Goal: Transaction & Acquisition: Purchase product/service

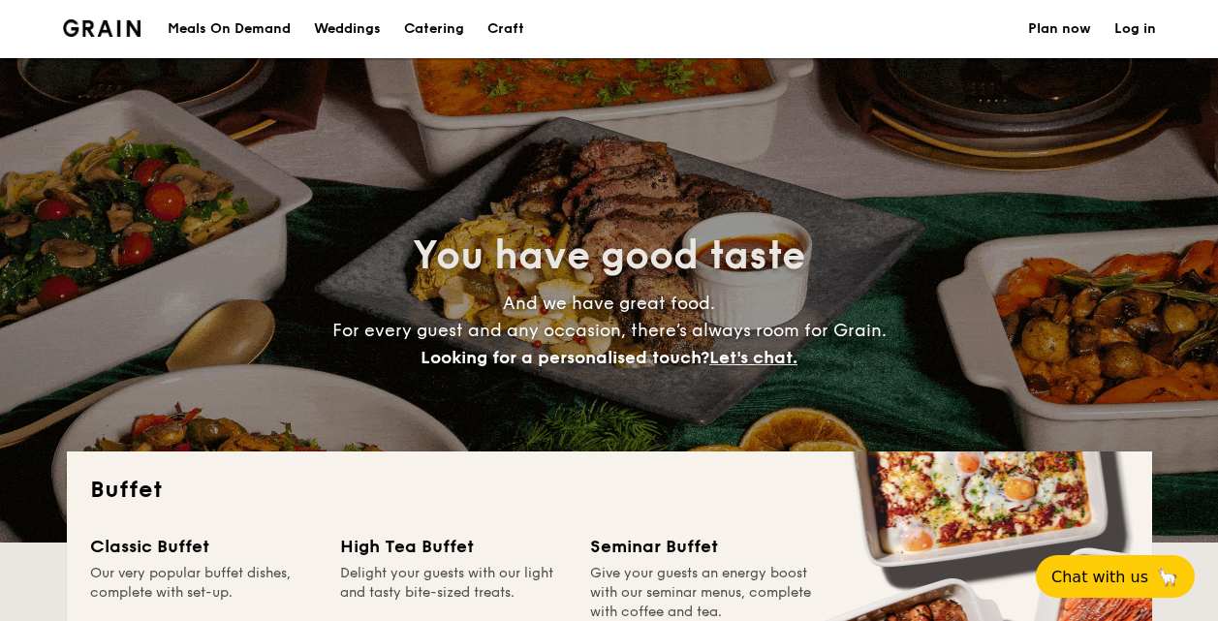
select select
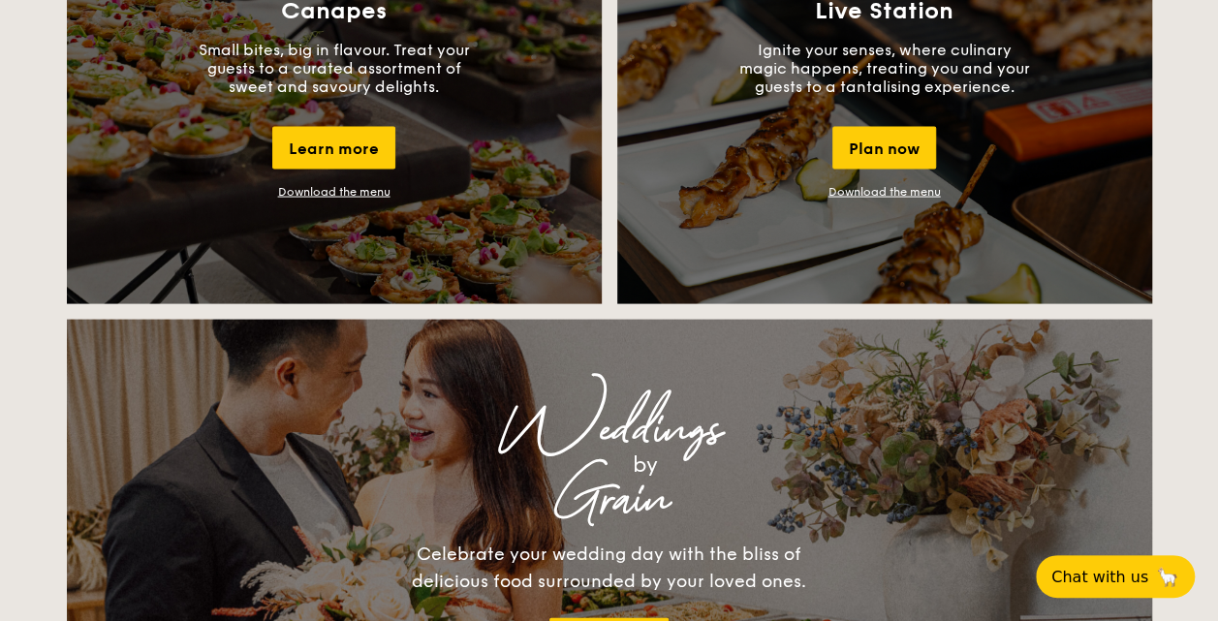
scroll to position [1066, 0]
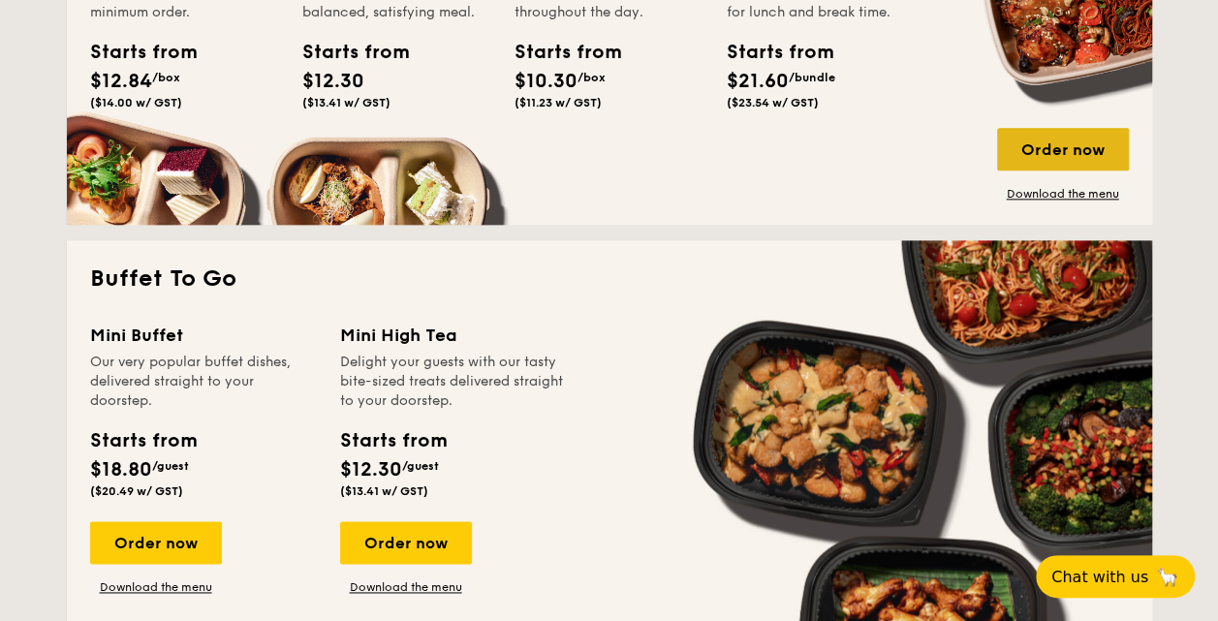
click at [1058, 153] on div "Order now" at bounding box center [1063, 149] width 132 height 43
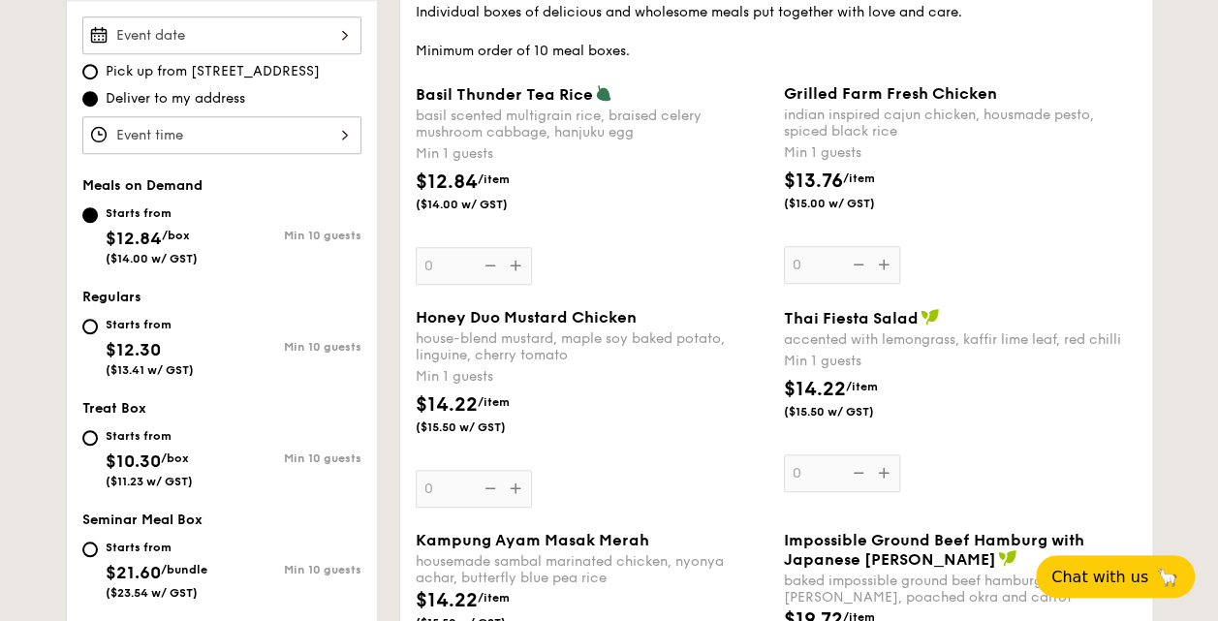
scroll to position [678, 0]
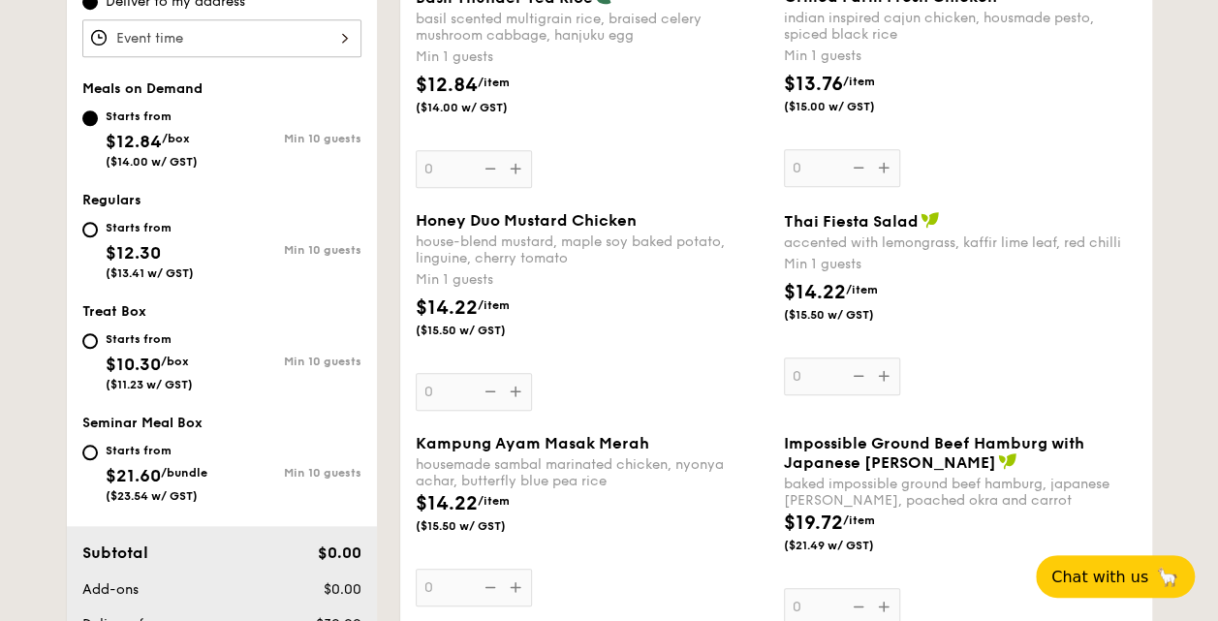
select select
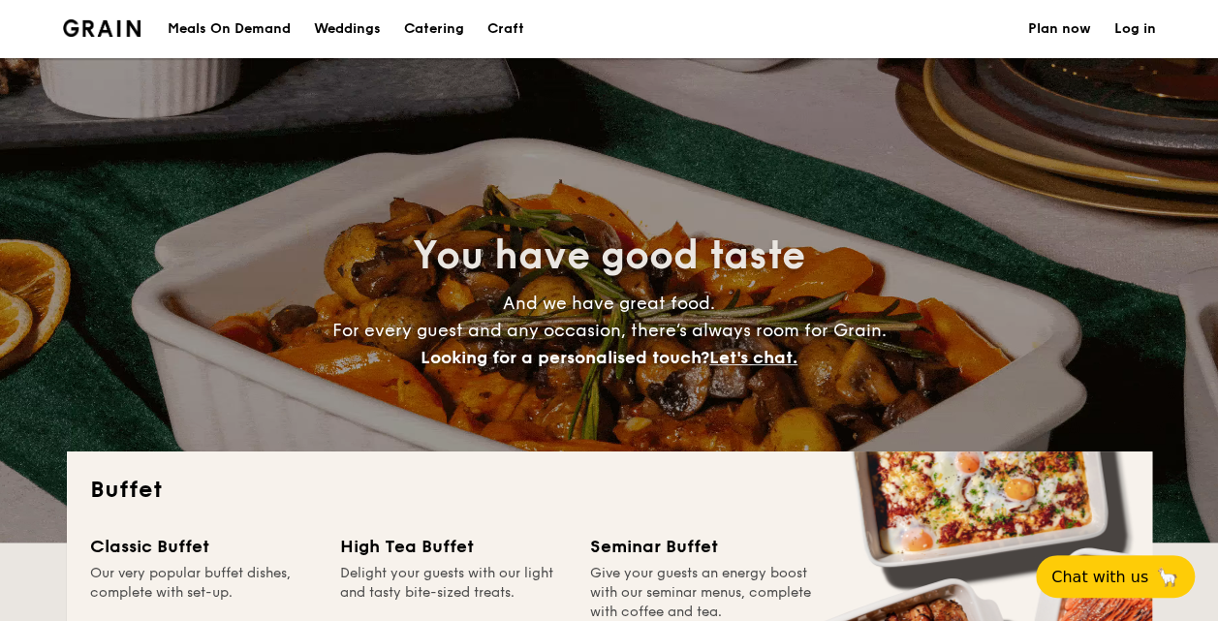
click at [214, 28] on div "Meals On Demand" at bounding box center [229, 29] width 123 height 58
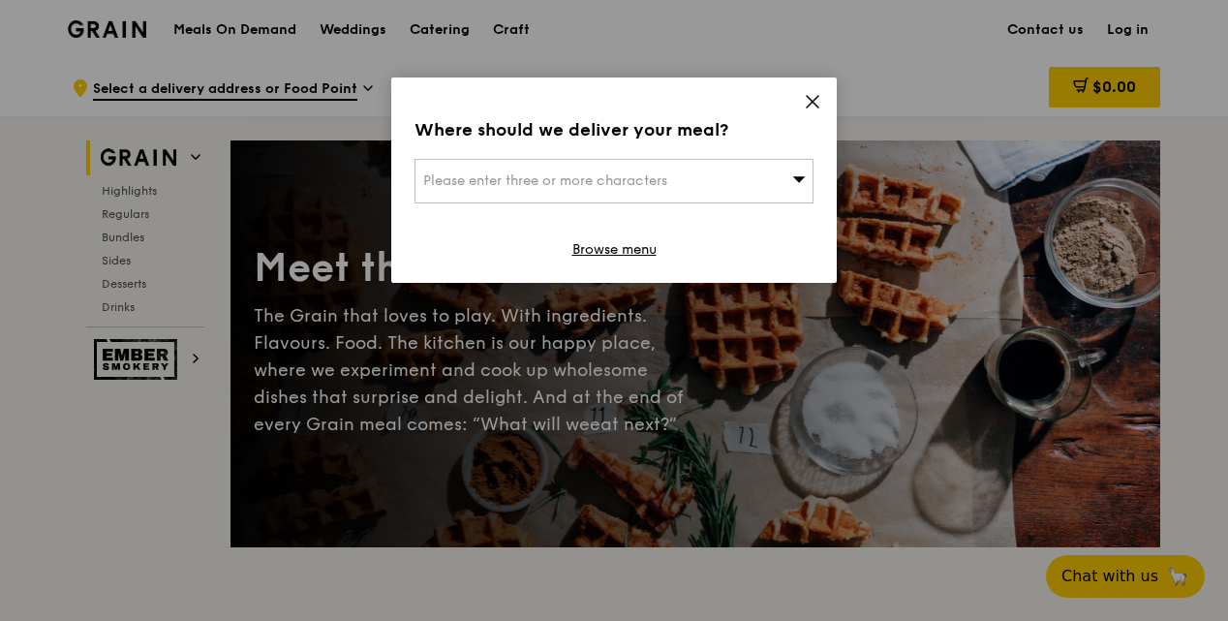
click at [810, 109] on icon at bounding box center [812, 101] width 17 height 17
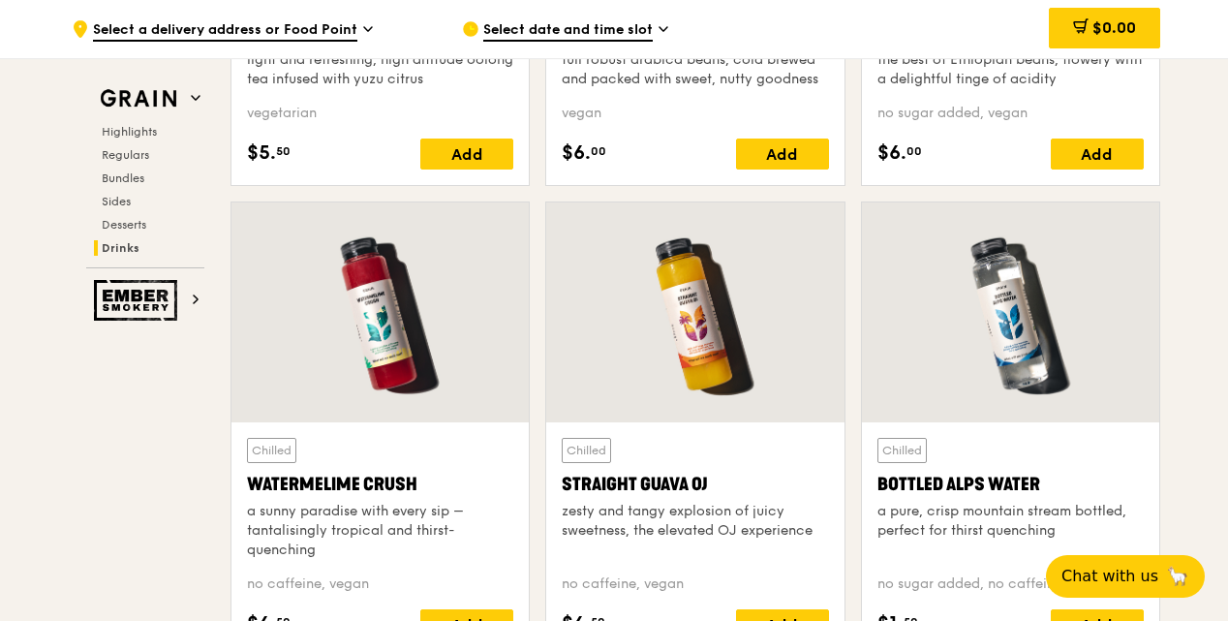
scroll to position [7944, 0]
